Goal: Information Seeking & Learning: Learn about a topic

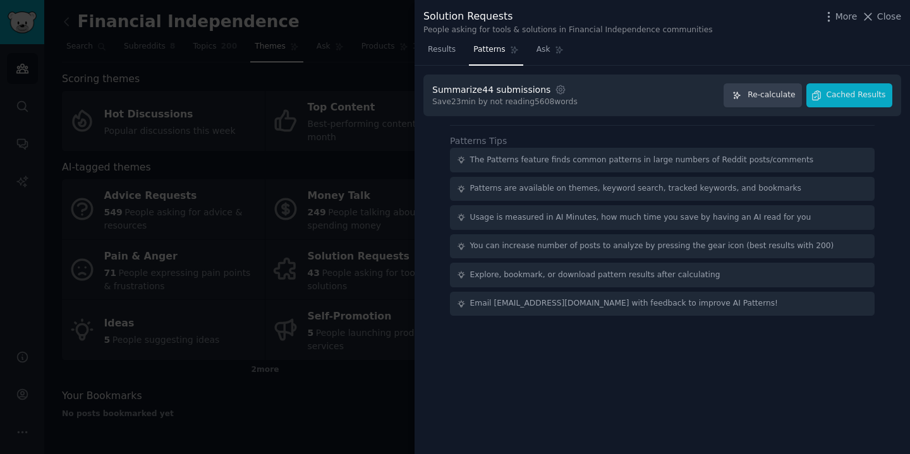
click at [363, 152] on div at bounding box center [455, 227] width 910 height 454
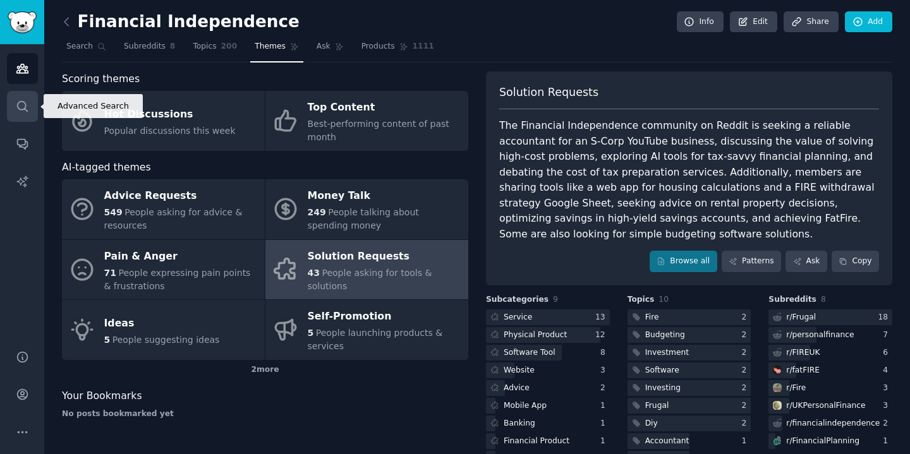
click at [16, 119] on link "Search" at bounding box center [22, 106] width 31 height 31
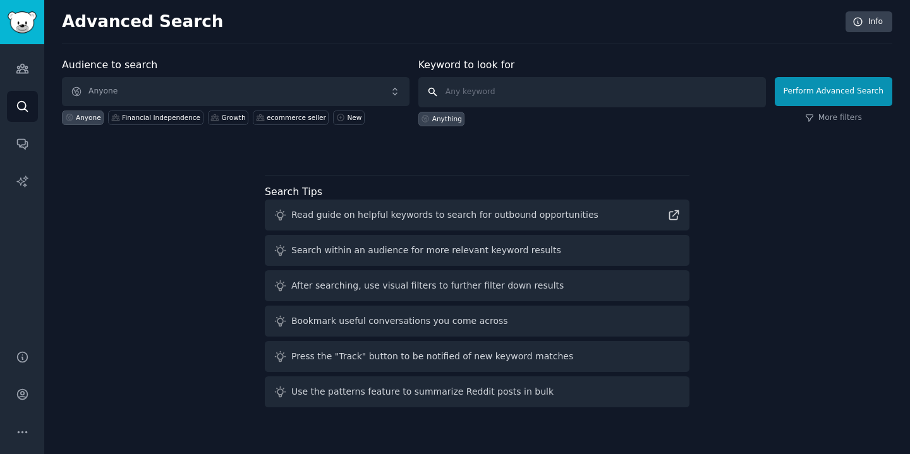
click at [478, 99] on input "text" at bounding box center [592, 92] width 348 height 30
paste input "price2spy"
type input "price2spy"
click button "Perform Advanced Search" at bounding box center [834, 91] width 118 height 29
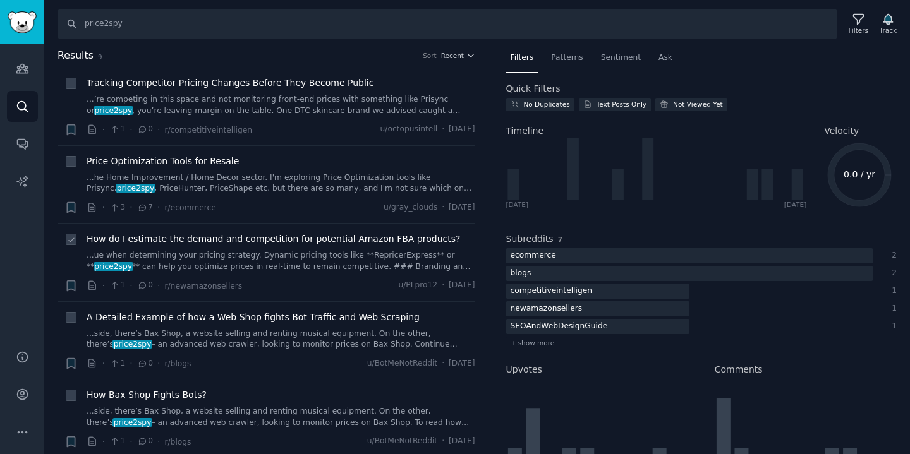
click at [271, 241] on span "How do I estimate the demand and competition for potential Amazon FBA products?" at bounding box center [274, 239] width 374 height 13
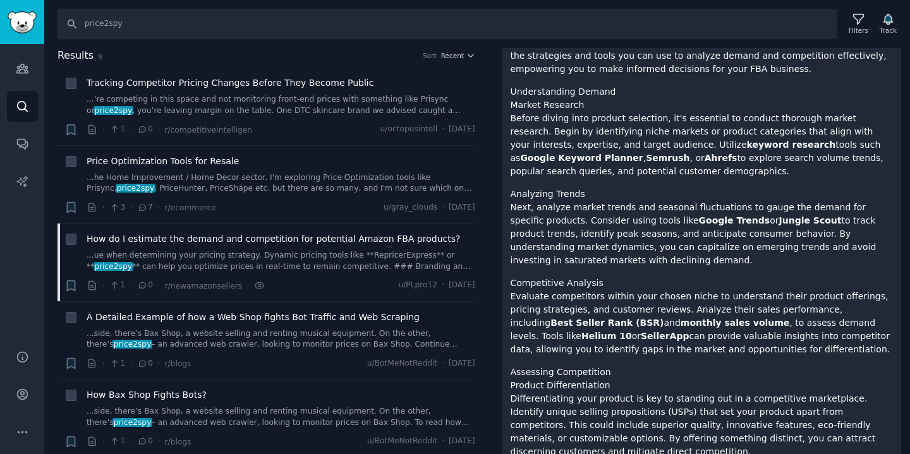
scroll to position [197, 0]
click at [357, 318] on span "A Detailed Example of how a Web Shop fights Bot Traffic and Web Scraping" at bounding box center [253, 317] width 333 height 13
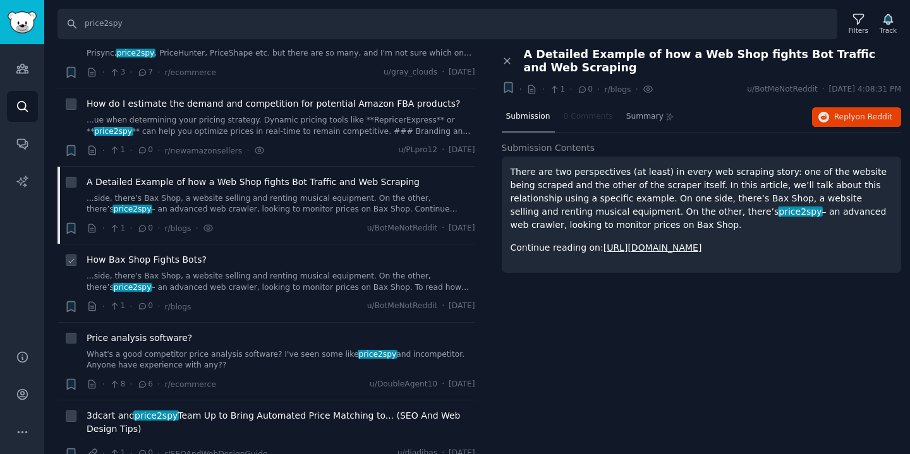
scroll to position [194, 0]
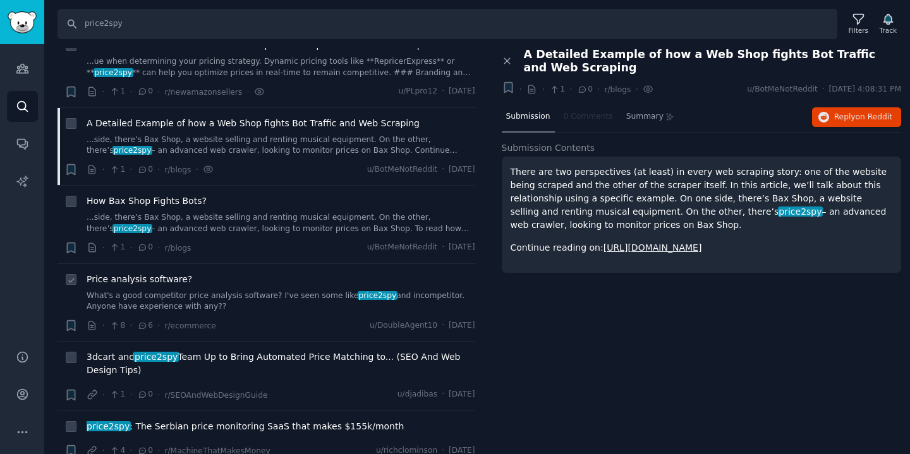
click at [262, 291] on link "What's a good competitor price analysis software? I've seen some like price2spy…" at bounding box center [281, 302] width 389 height 22
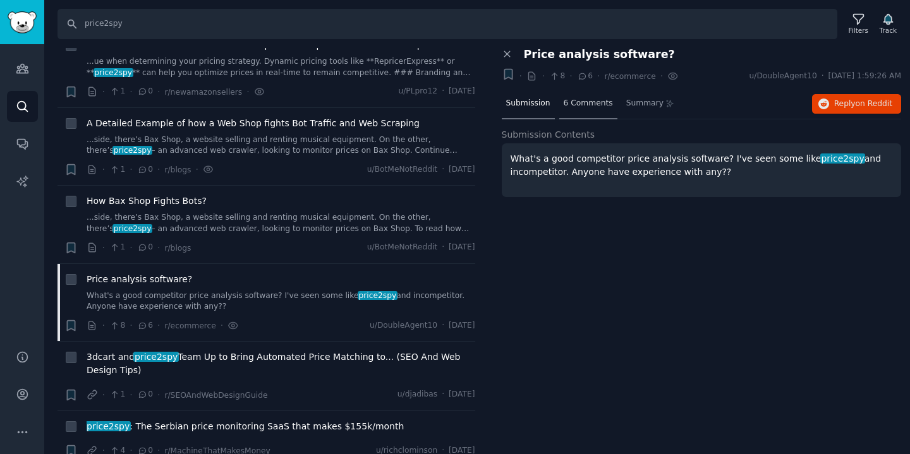
click at [595, 108] on span "6 Comments" at bounding box center [588, 103] width 49 height 11
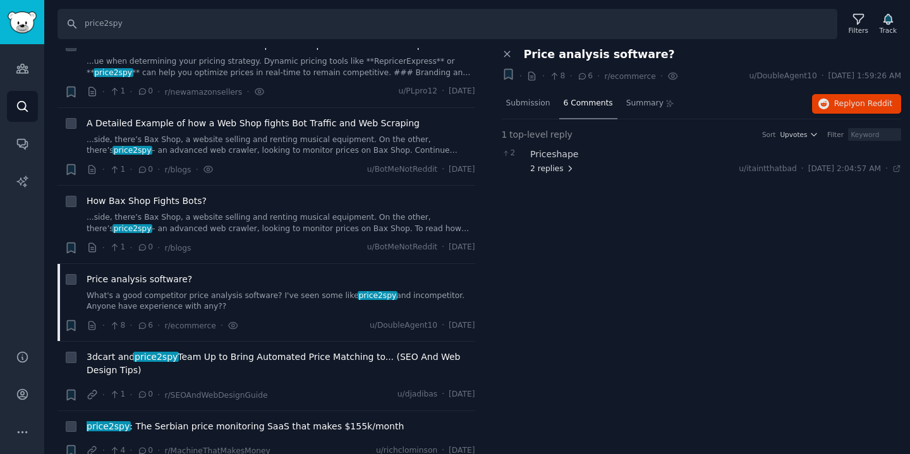
click at [560, 167] on span "2 replies" at bounding box center [552, 169] width 44 height 11
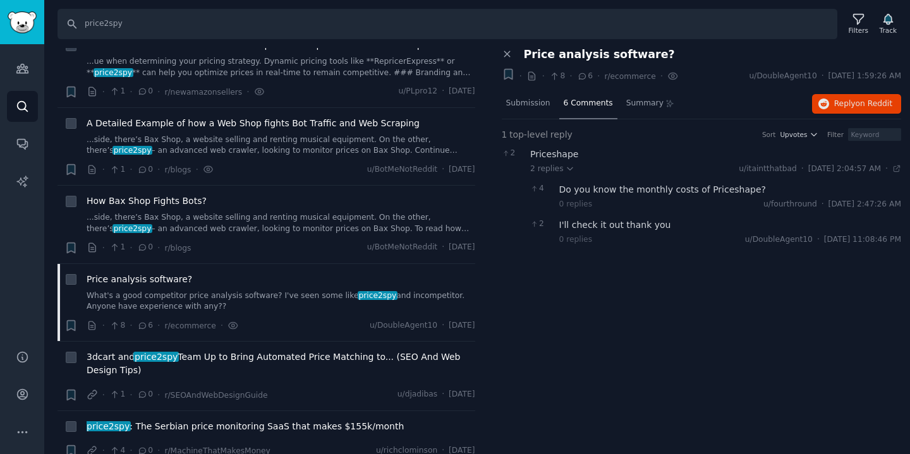
click at [537, 134] on span "top-level" at bounding box center [528, 134] width 39 height 13
click at [801, 137] on span "Upvotes" at bounding box center [793, 134] width 27 height 9
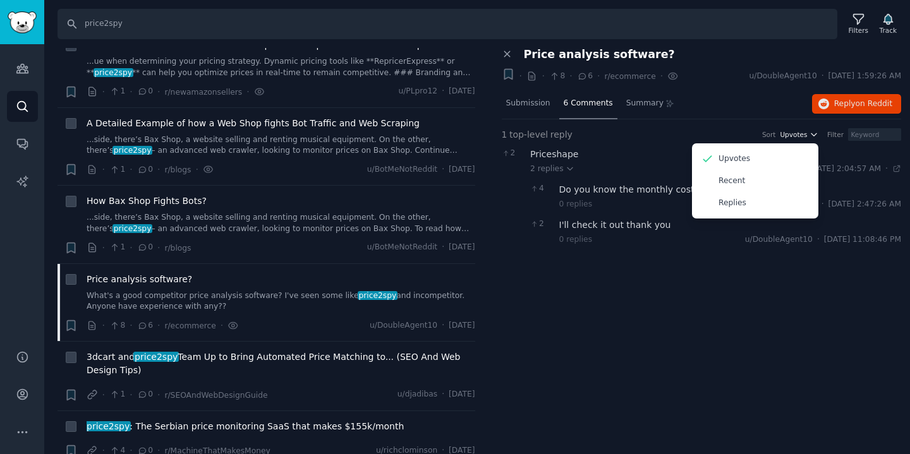
click at [801, 137] on span "Upvotes" at bounding box center [793, 134] width 27 height 9
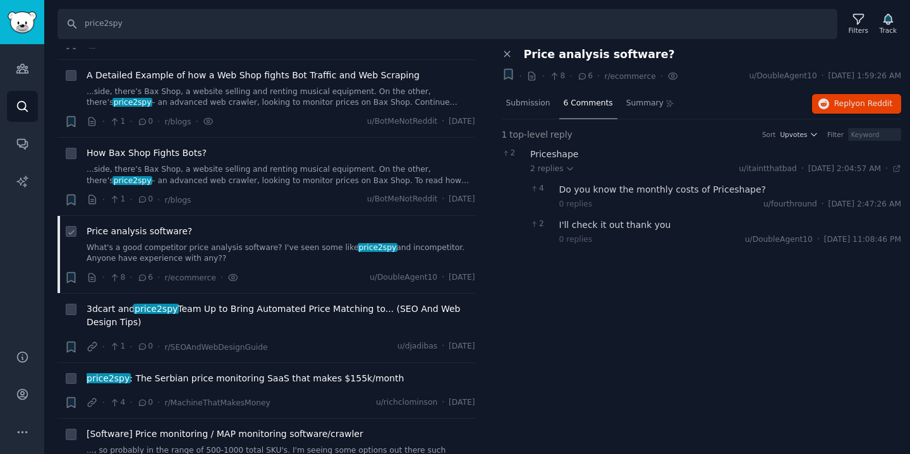
scroll to position [329, 0]
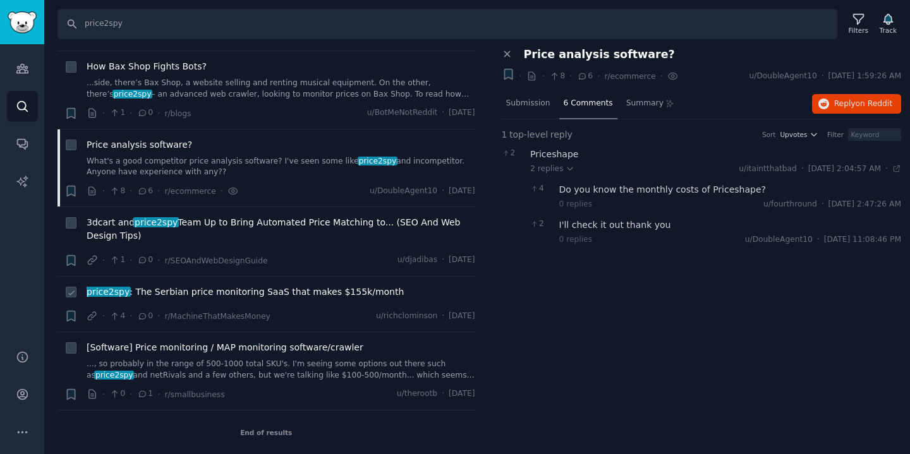
click at [198, 289] on span "price2spy : The Serbian price monitoring SaaS that makes $155k/month" at bounding box center [245, 292] width 317 height 13
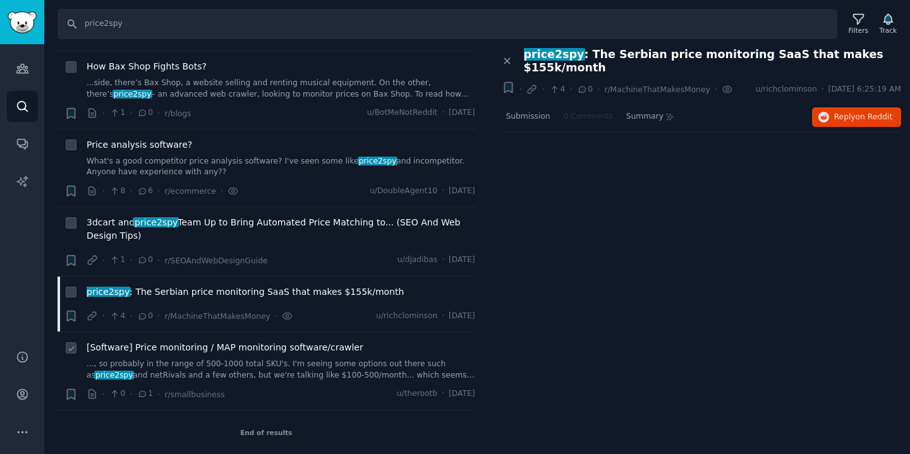
click at [228, 355] on div "[Software] Price monitoring / MAP monitoring software/crawler ..., so probably …" at bounding box center [281, 361] width 389 height 40
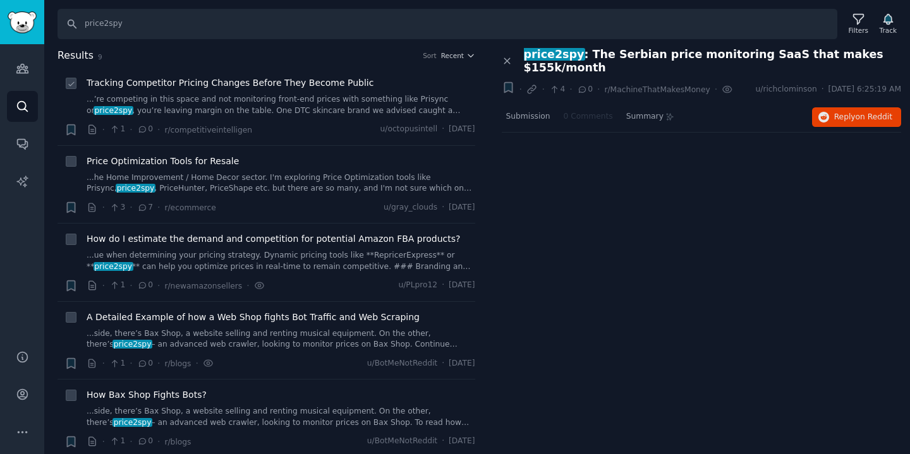
click at [244, 82] on span "Tracking Competitor Pricing Changes Before They Become Public" at bounding box center [230, 82] width 287 height 13
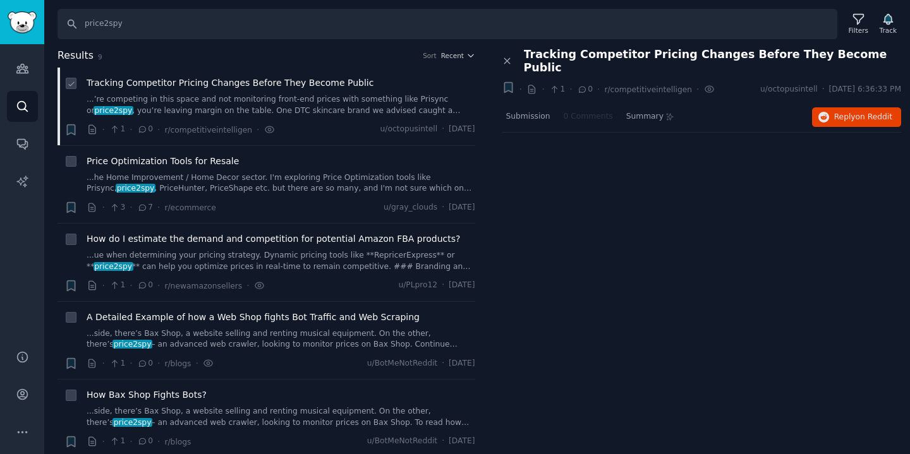
click at [274, 98] on link "...’re competing in this space and not monitoring front-end prices with somethi…" at bounding box center [281, 105] width 389 height 22
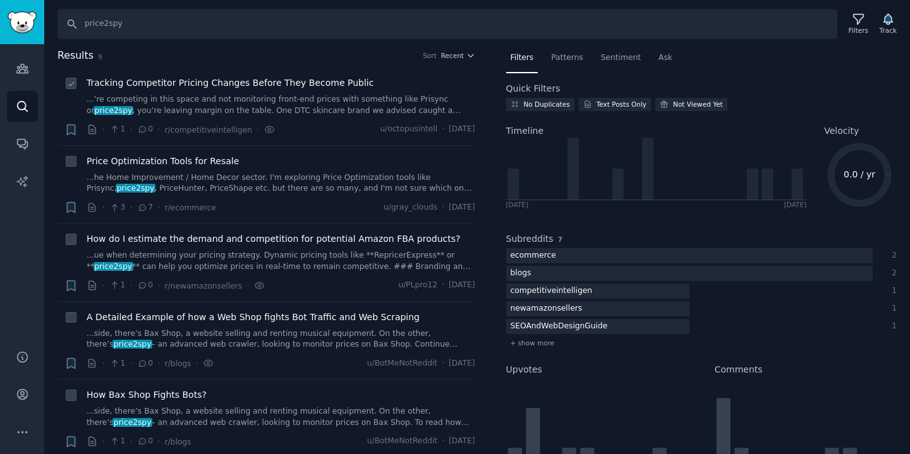
click at [404, 83] on div "Tracking Competitor Pricing Changes Before They Become Public" at bounding box center [281, 82] width 389 height 13
click at [316, 87] on span "Tracking Competitor Pricing Changes Before They Become Public" at bounding box center [230, 82] width 287 height 13
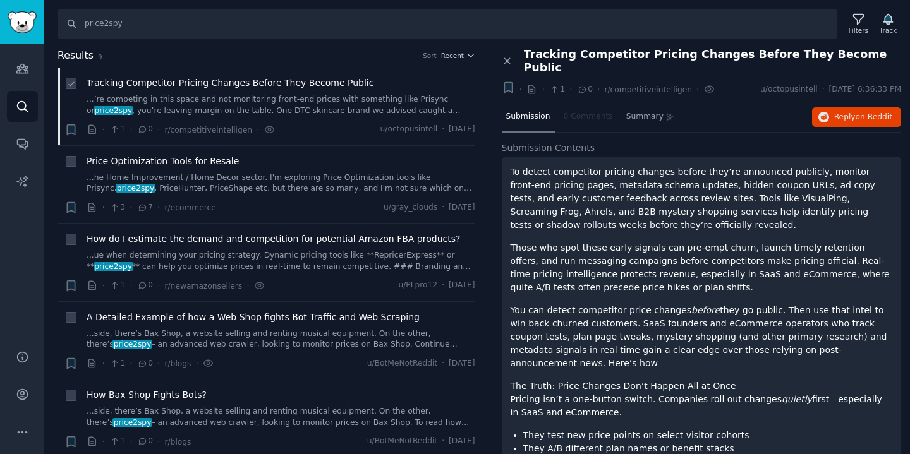
click at [316, 87] on span "Tracking Competitor Pricing Changes Before They Become Public" at bounding box center [230, 82] width 287 height 13
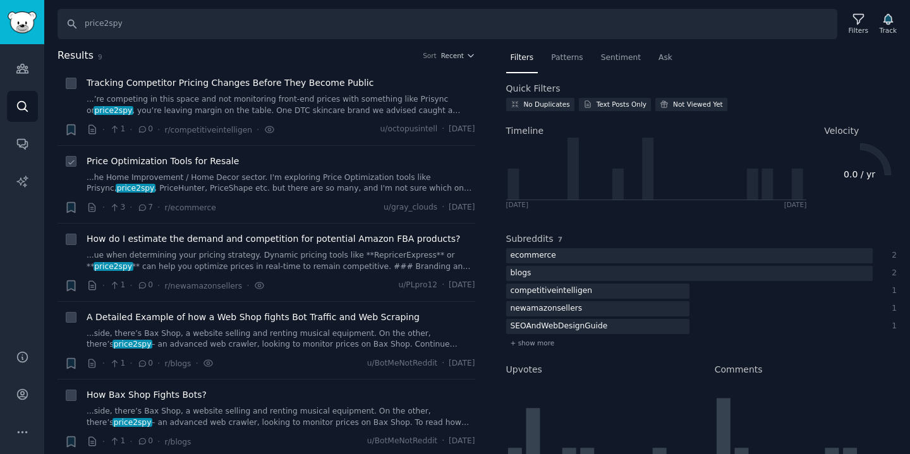
scroll to position [329, 0]
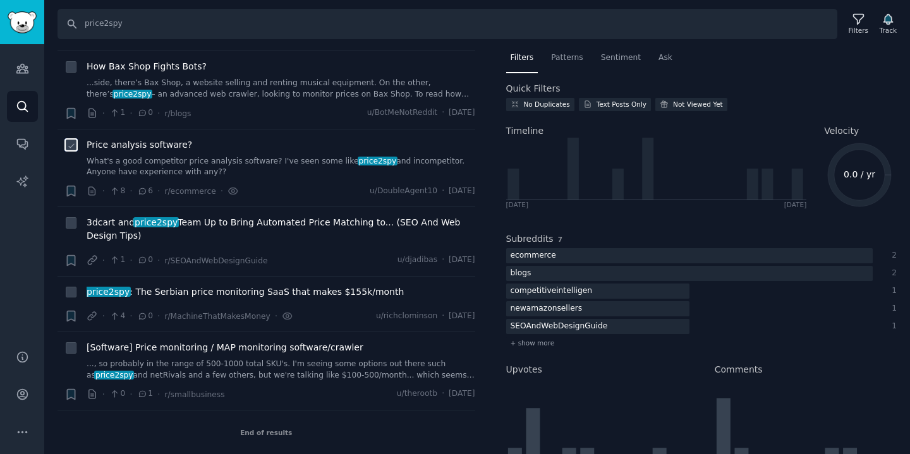
click at [75, 149] on input "checkbox" at bounding box center [71, 145] width 11 height 11
click at [73, 146] on icon at bounding box center [71, 146] width 9 height 9
checkbox input "false"
click at [90, 145] on span "Price analysis software?" at bounding box center [140, 144] width 106 height 13
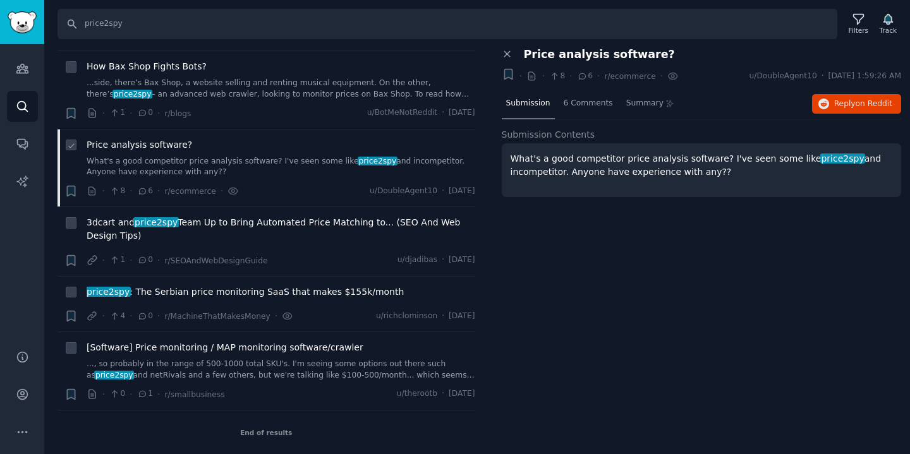
click at [90, 145] on span "Price analysis software?" at bounding box center [140, 144] width 106 height 13
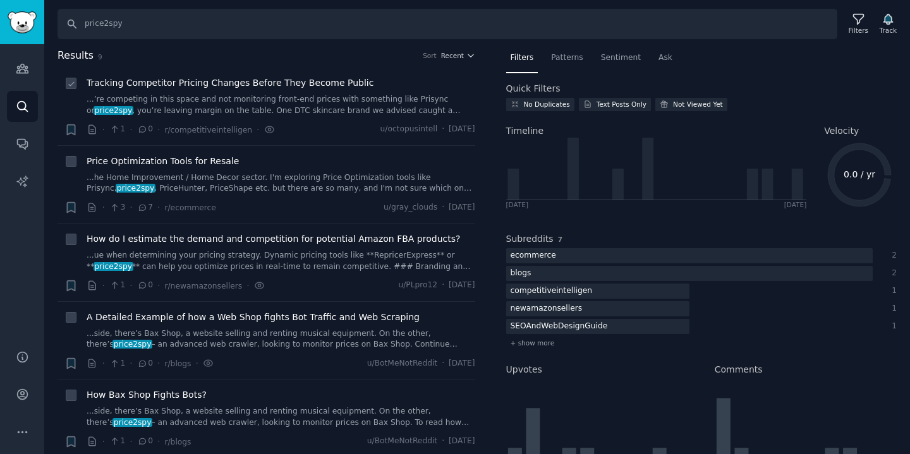
click at [200, 82] on span "Tracking Competitor Pricing Changes Before They Become Public" at bounding box center [230, 82] width 287 height 13
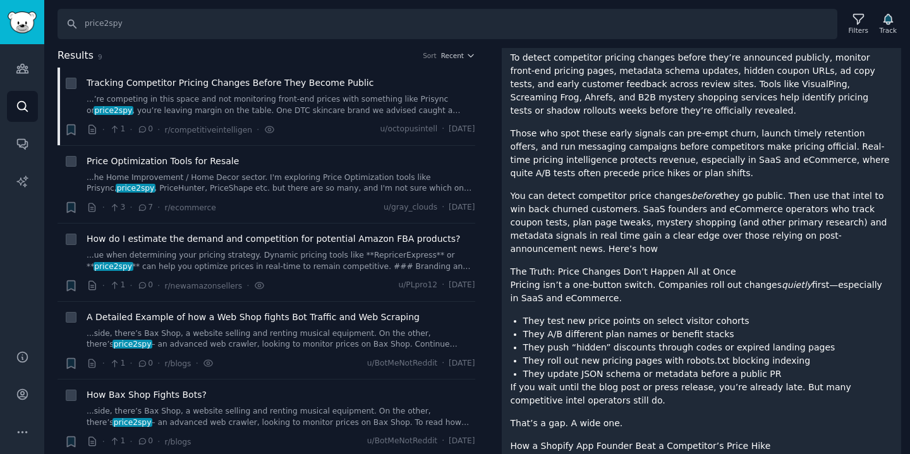
scroll to position [182, 0]
